Goal: Task Accomplishment & Management: Manage account settings

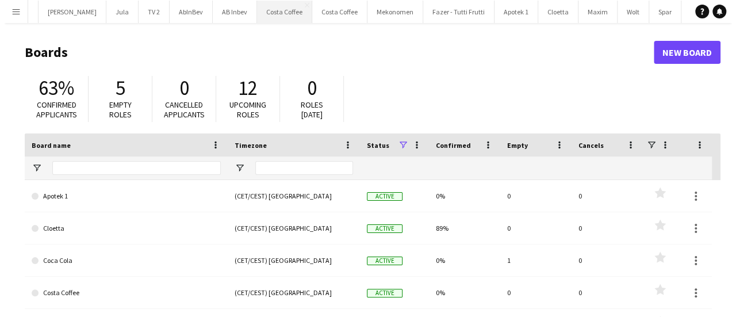
scroll to position [0, 245]
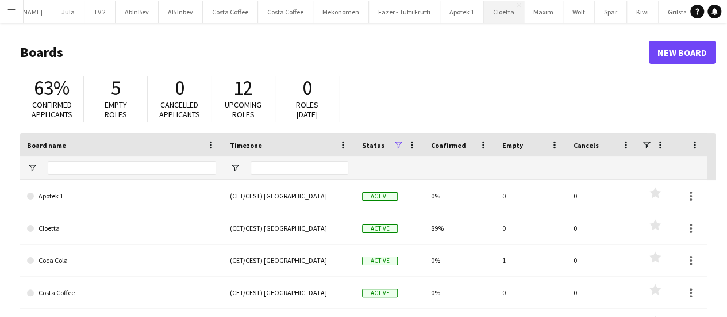
click at [484, 9] on button "Cloetta Close" at bounding box center [504, 12] width 40 height 22
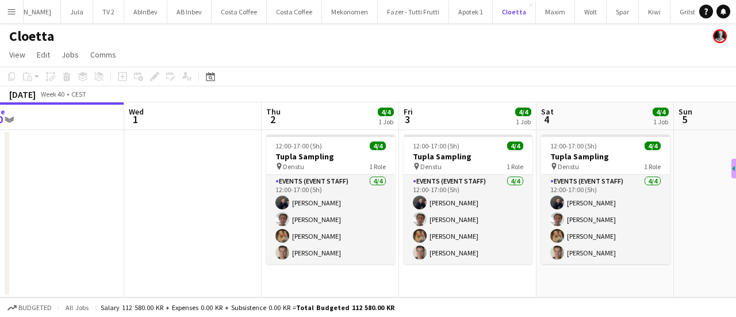
scroll to position [0, 289]
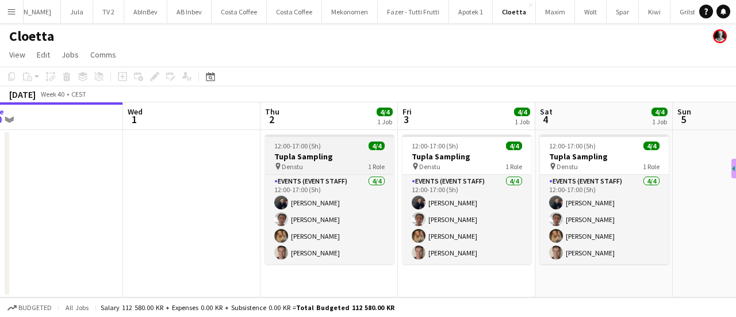
click at [335, 151] on h3 "Tupla Sampling" at bounding box center [329, 156] width 129 height 10
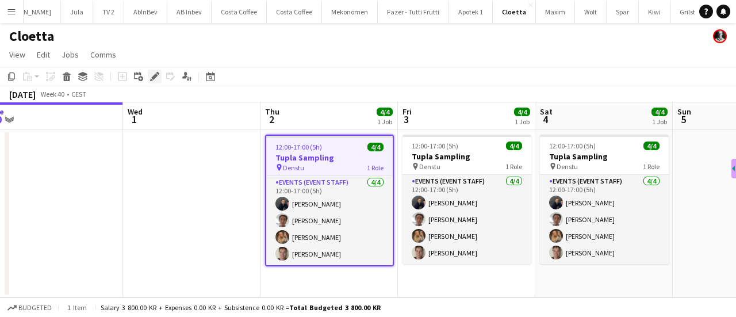
click at [153, 78] on icon at bounding box center [154, 77] width 6 height 6
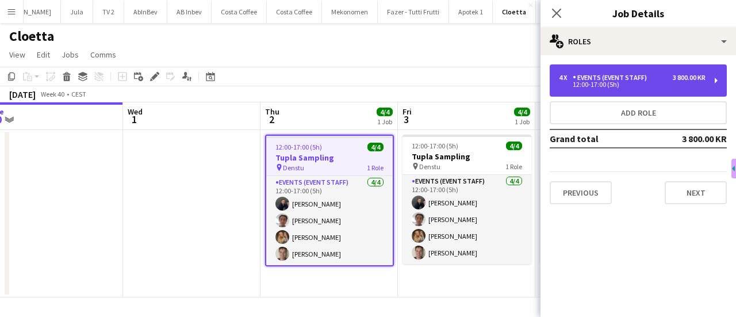
click at [648, 80] on div "Events (Event Staff)" at bounding box center [612, 78] width 79 height 8
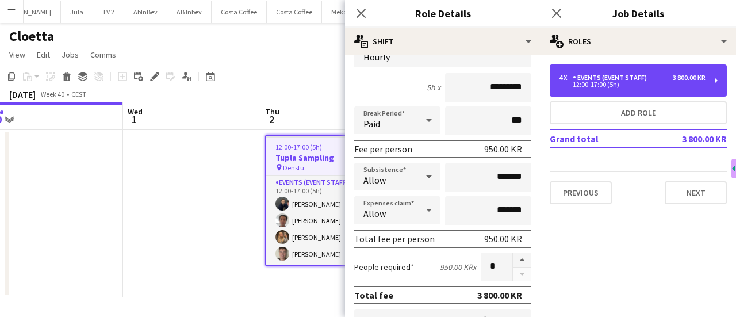
scroll to position [89, 0]
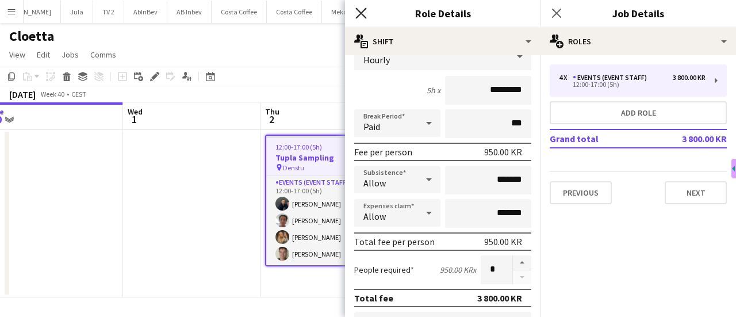
click at [360, 14] on icon at bounding box center [360, 12] width 11 height 11
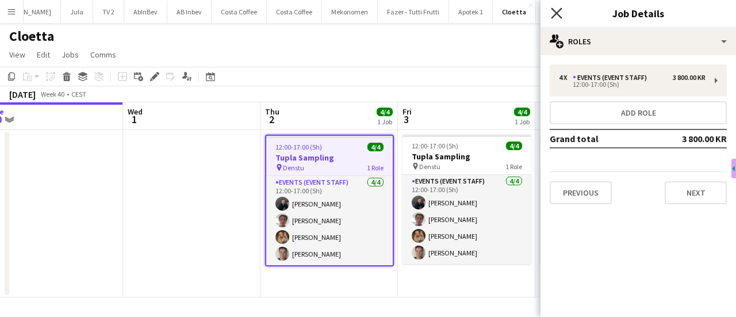
click at [552, 17] on icon at bounding box center [556, 12] width 11 height 11
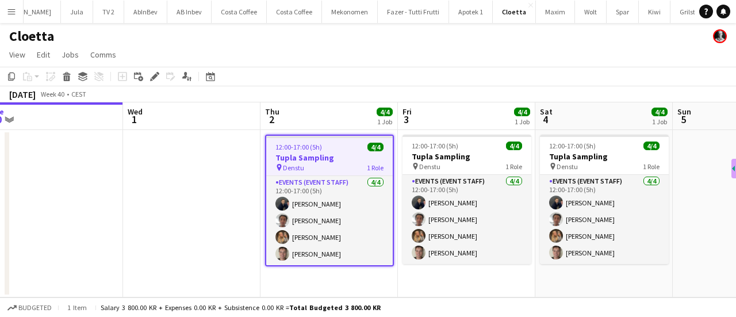
click at [190, 223] on app-date-cell at bounding box center [191, 213] width 137 height 167
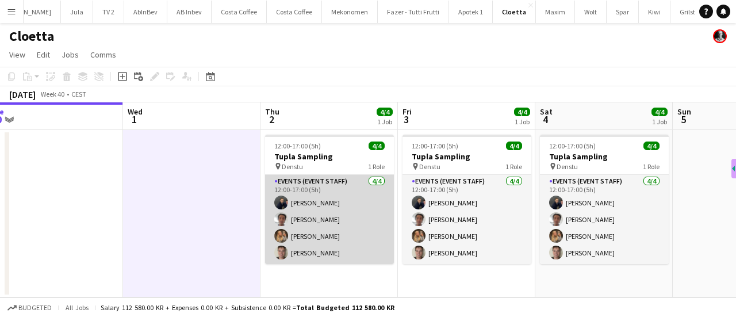
click at [336, 217] on app-card-role "Events (Event Staff) [DATE] 12:00-17:00 (5h) [PERSON_NAME] [PERSON_NAME]" at bounding box center [329, 219] width 129 height 89
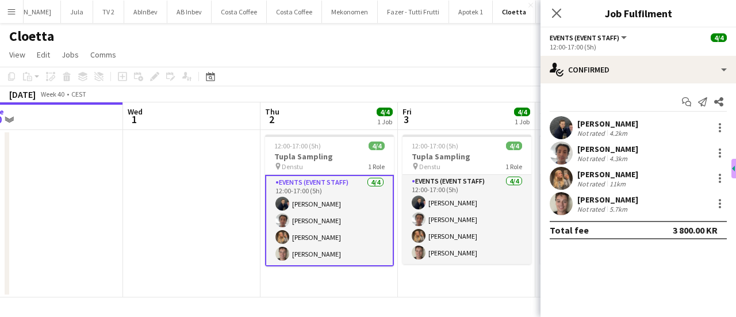
click at [596, 152] on div "[PERSON_NAME]" at bounding box center [607, 149] width 61 height 10
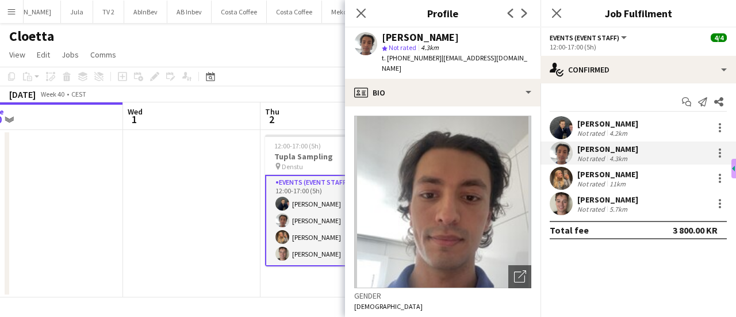
click at [202, 192] on app-date-cell at bounding box center [191, 213] width 137 height 167
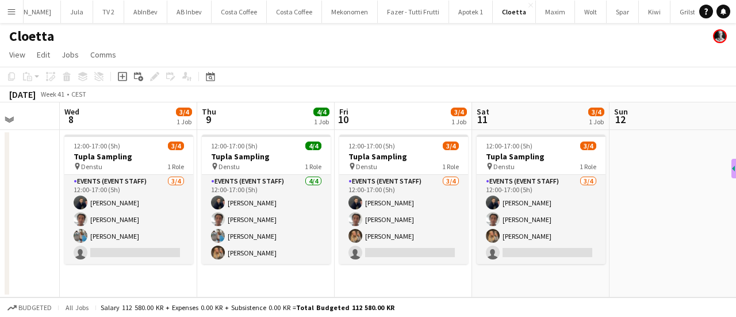
scroll to position [0, 490]
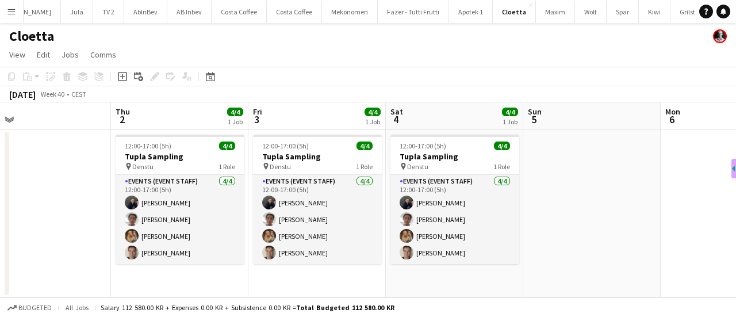
scroll to position [0, 301]
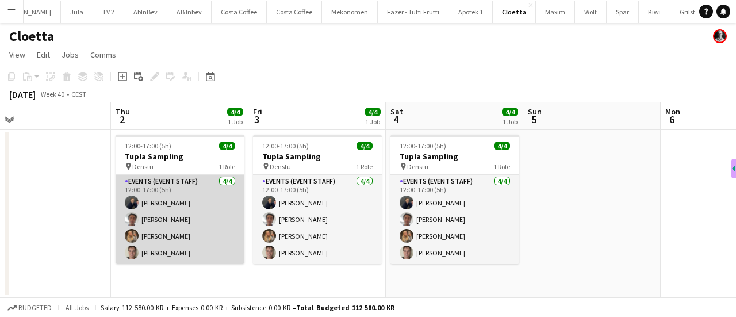
click at [182, 216] on app-card-role "Events (Event Staff) [DATE] 12:00-17:00 (5h) [PERSON_NAME] [PERSON_NAME]" at bounding box center [180, 219] width 129 height 89
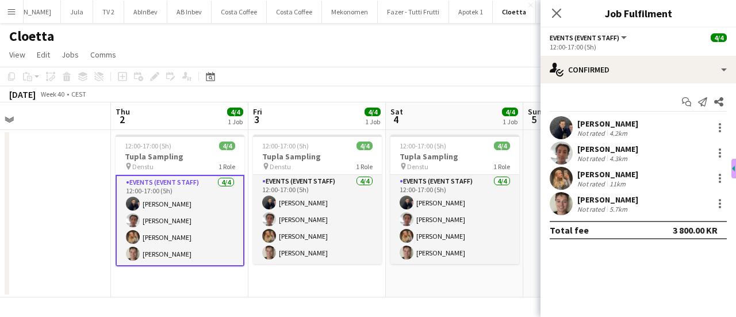
click at [593, 182] on div "Not rated" at bounding box center [592, 183] width 30 height 9
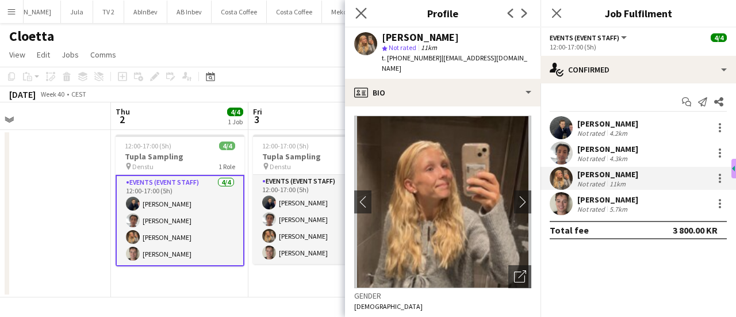
click at [353, 20] on app-icon "Close pop-in" at bounding box center [361, 13] width 17 height 17
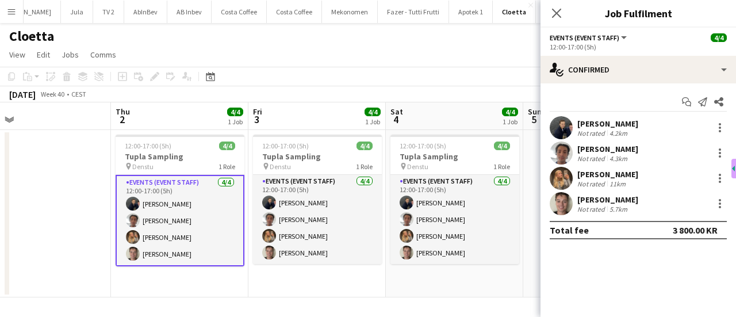
click at [610, 201] on div "[PERSON_NAME]" at bounding box center [607, 199] width 61 height 10
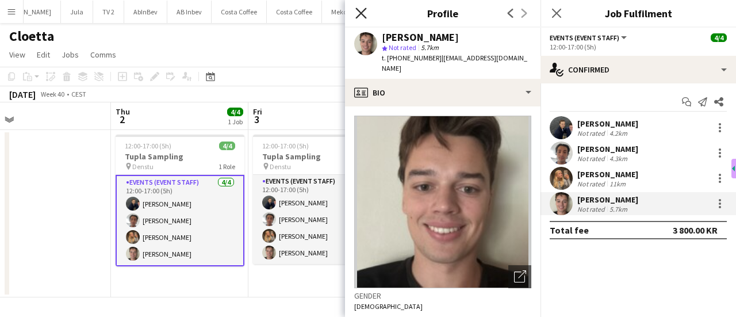
click at [359, 16] on icon at bounding box center [360, 12] width 11 height 11
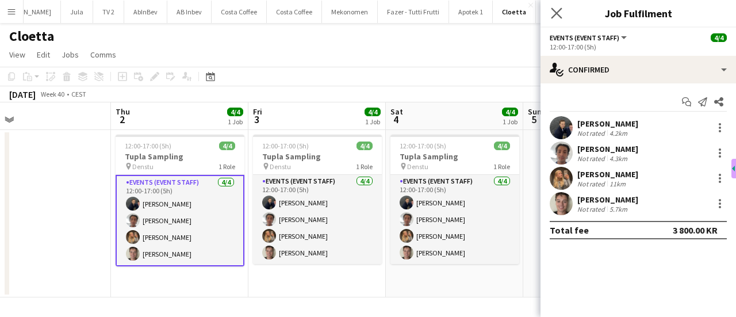
click at [555, 6] on app-icon "Close pop-in" at bounding box center [556, 13] width 17 height 17
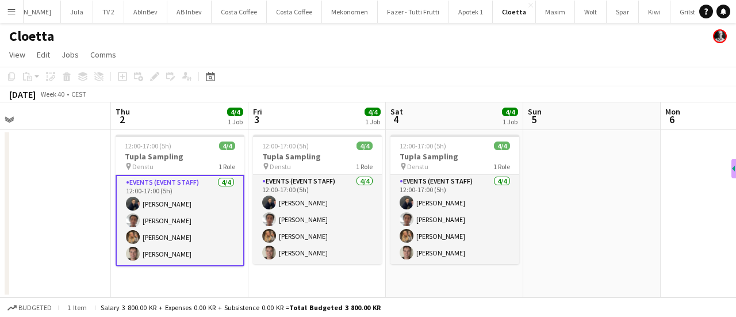
click at [541, 220] on app-date-cell at bounding box center [591, 213] width 137 height 167
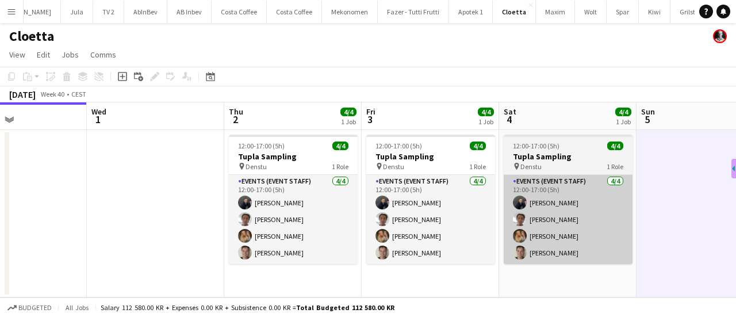
scroll to position [0, 333]
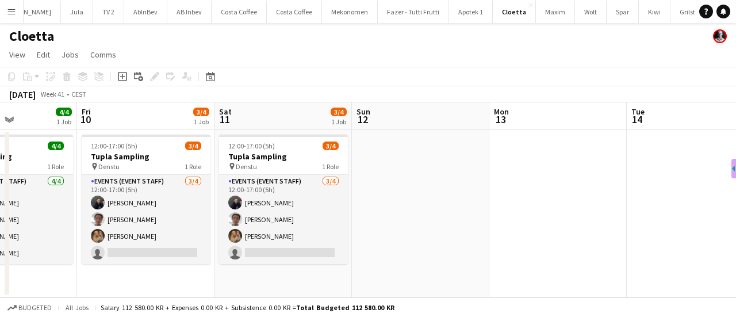
click at [464, 191] on app-date-cell at bounding box center [420, 213] width 137 height 167
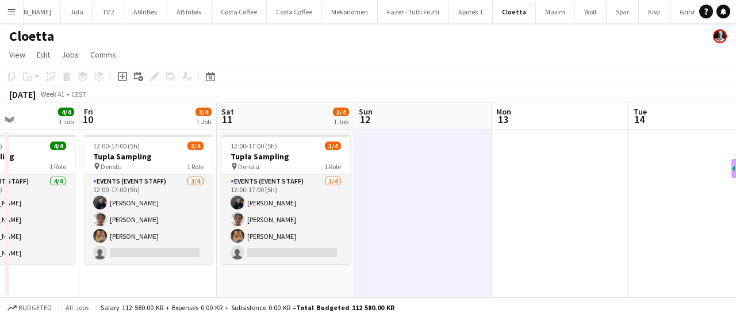
scroll to position [0, 470]
